Goal: Navigation & Orientation: Find specific page/section

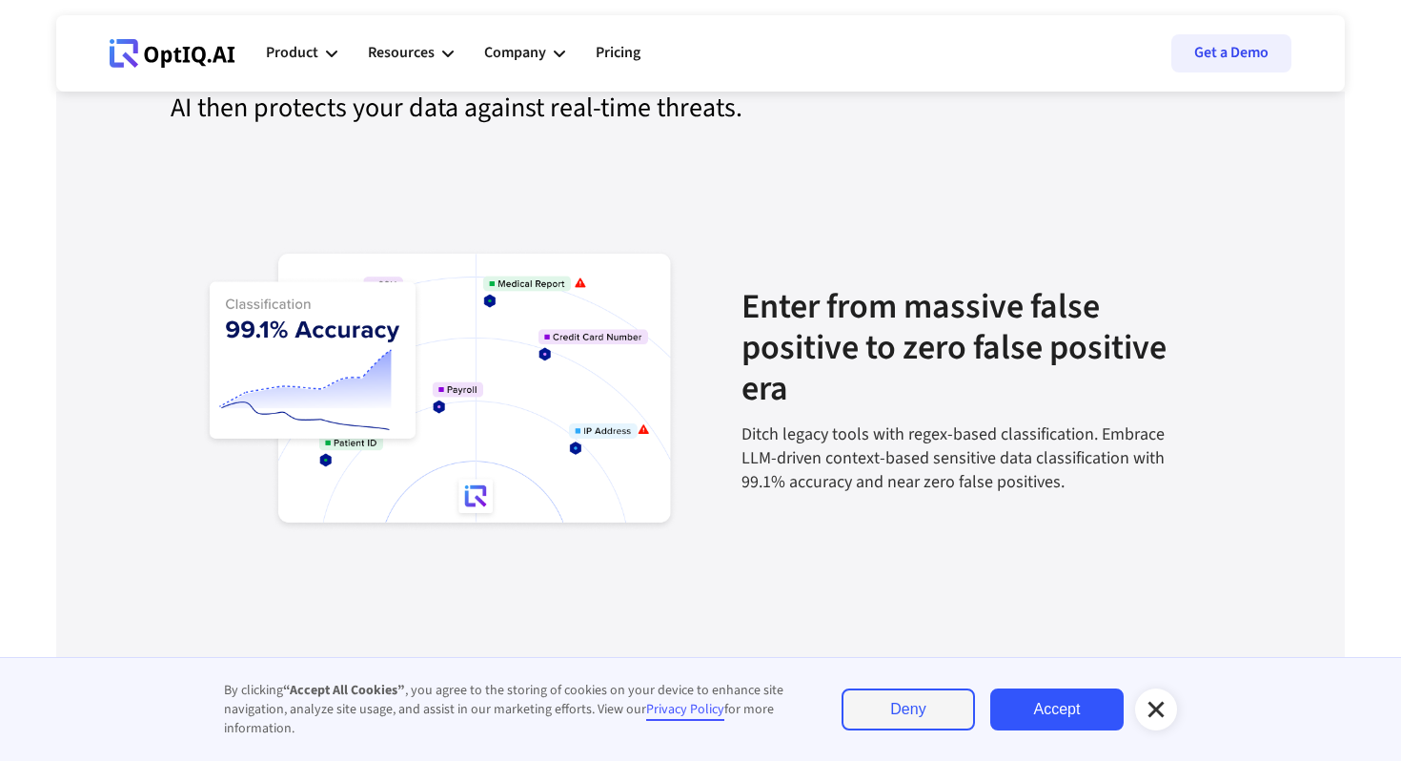
scroll to position [2110, 0]
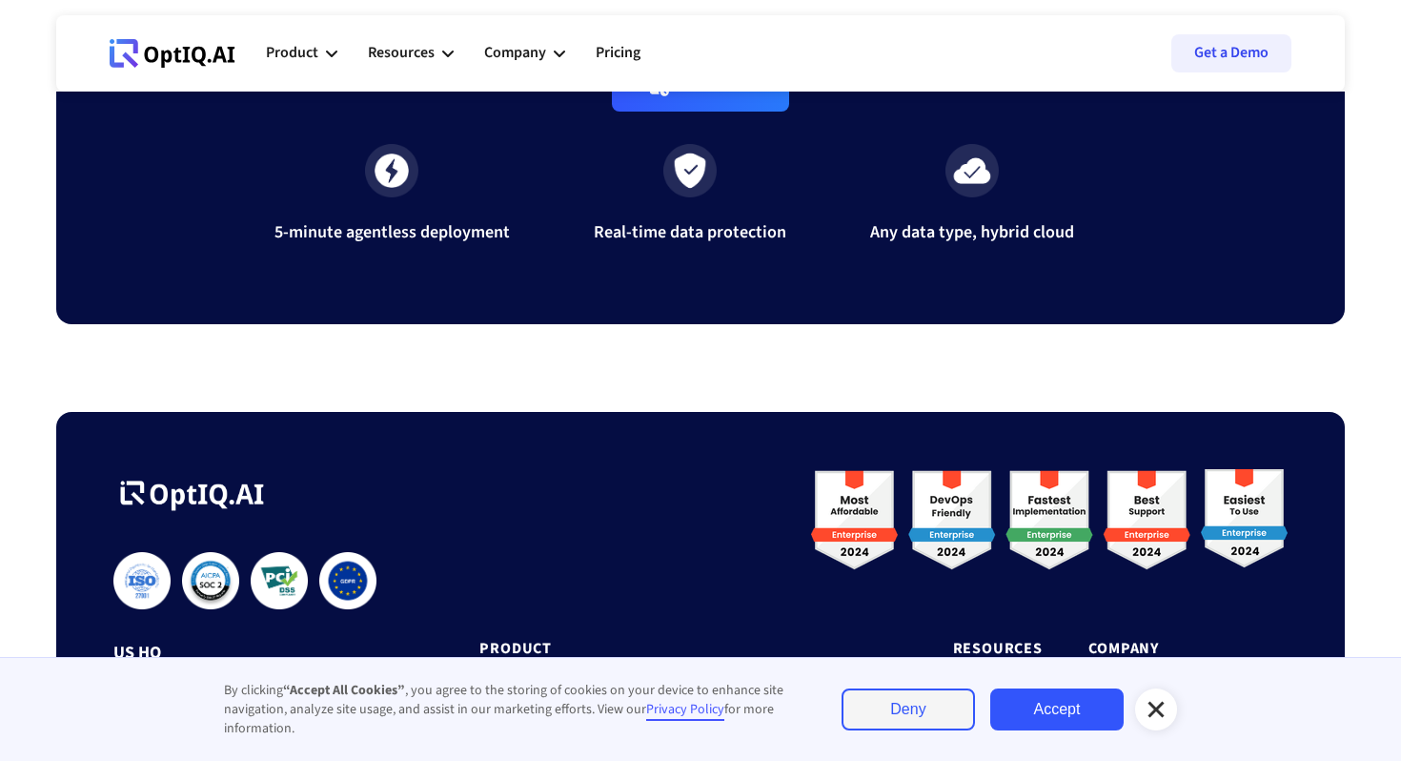
scroll to position [6383, 0]
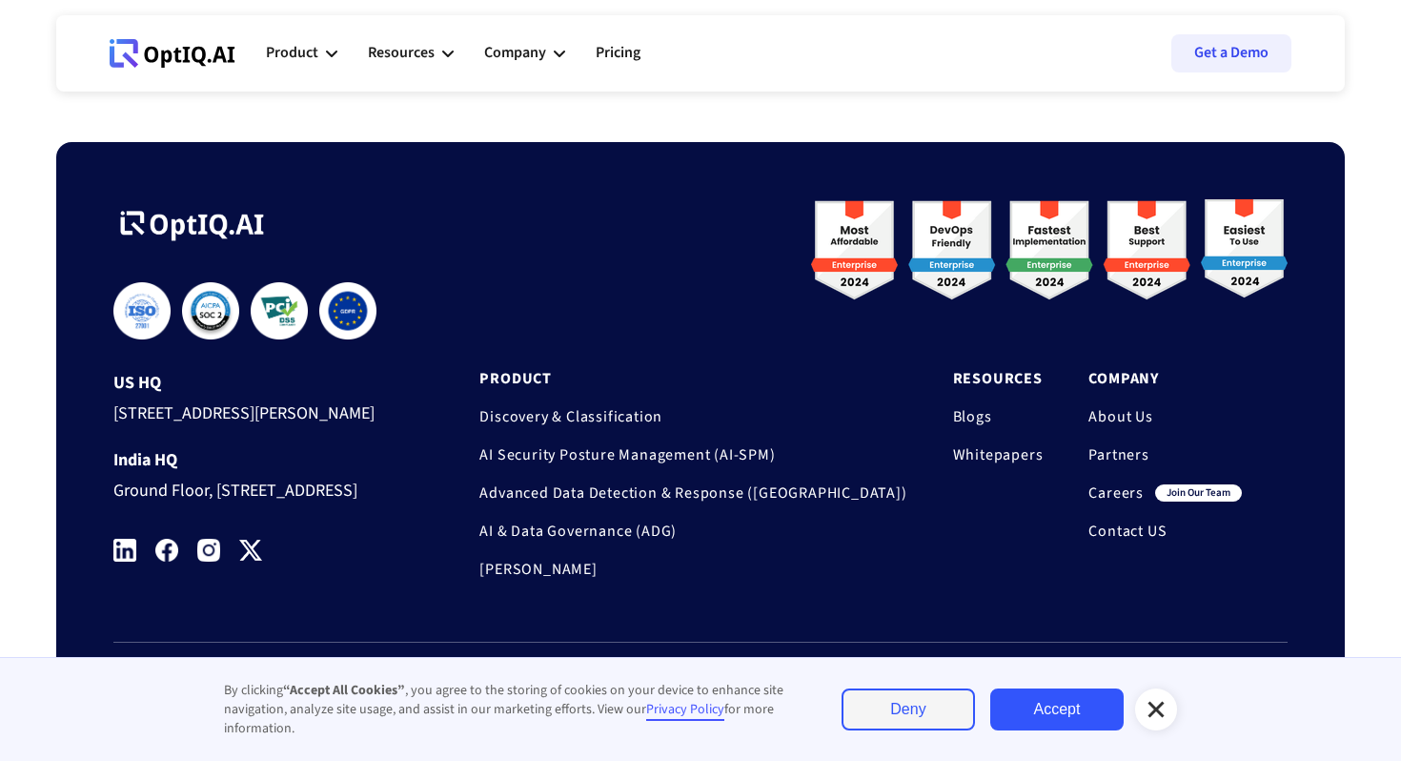
click at [1110, 483] on link "Careers" at bounding box center [1115, 492] width 55 height 19
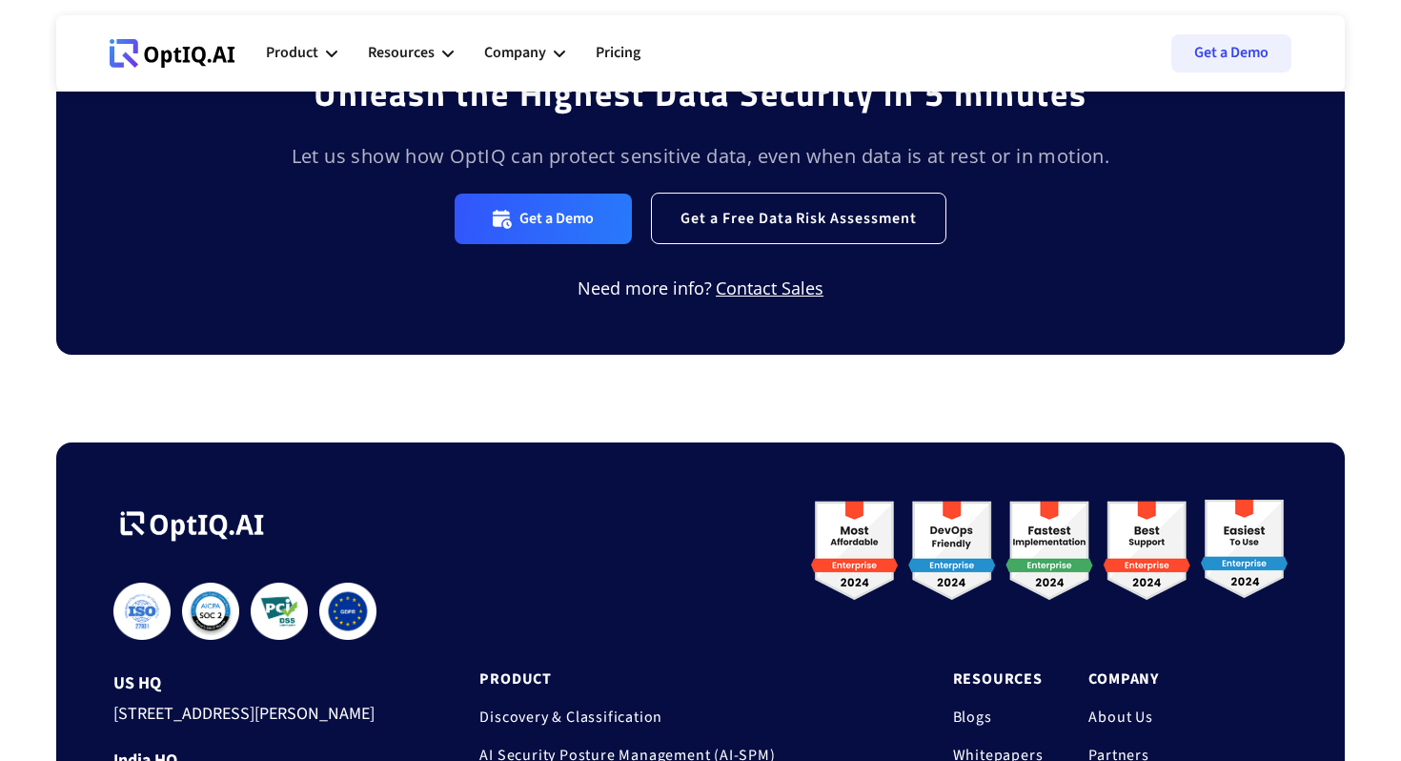
scroll to position [2353, 0]
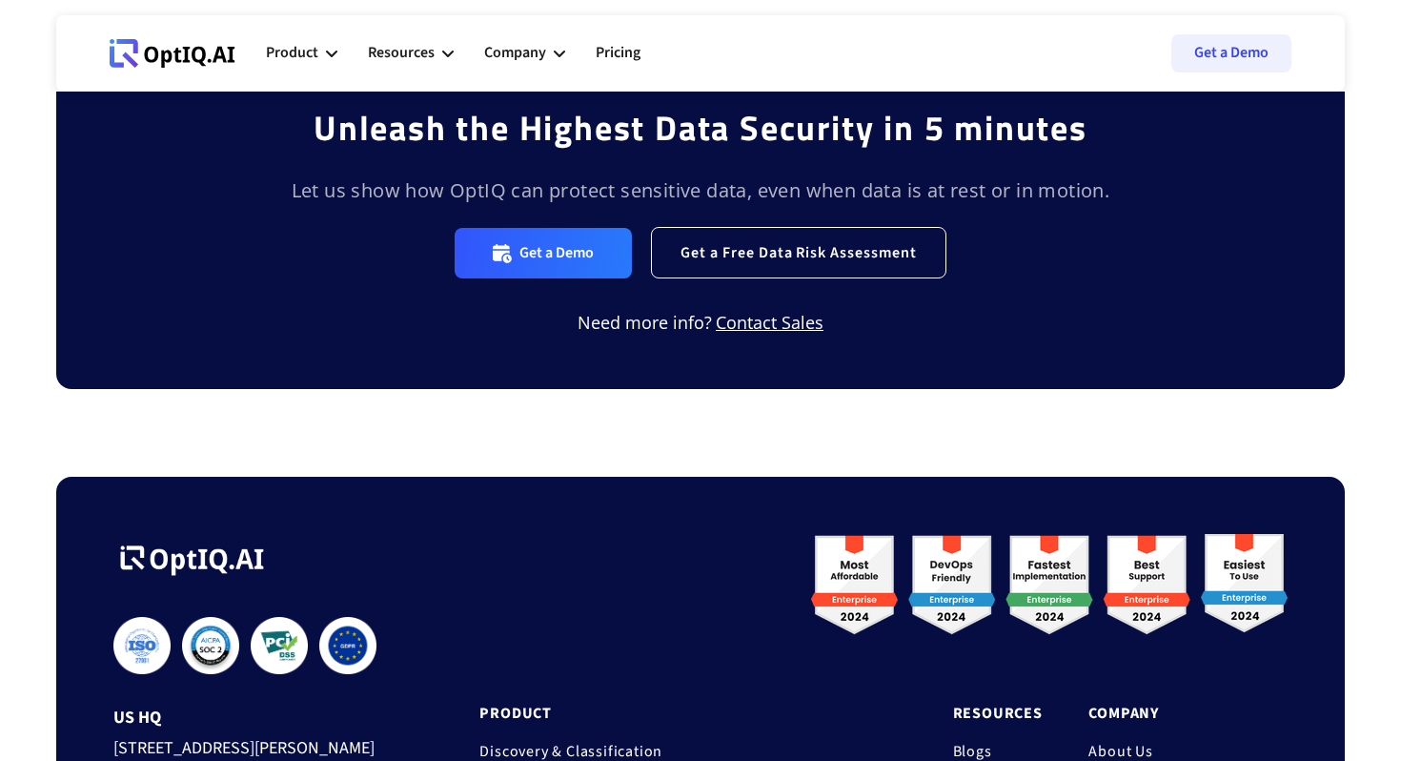
click at [132, 107] on div "Unleash the Highest Data Security in 5 minutes Let us show how OptIQ can protec…" at bounding box center [700, 219] width 1401 height 448
